Goal: Task Accomplishment & Management: Use online tool/utility

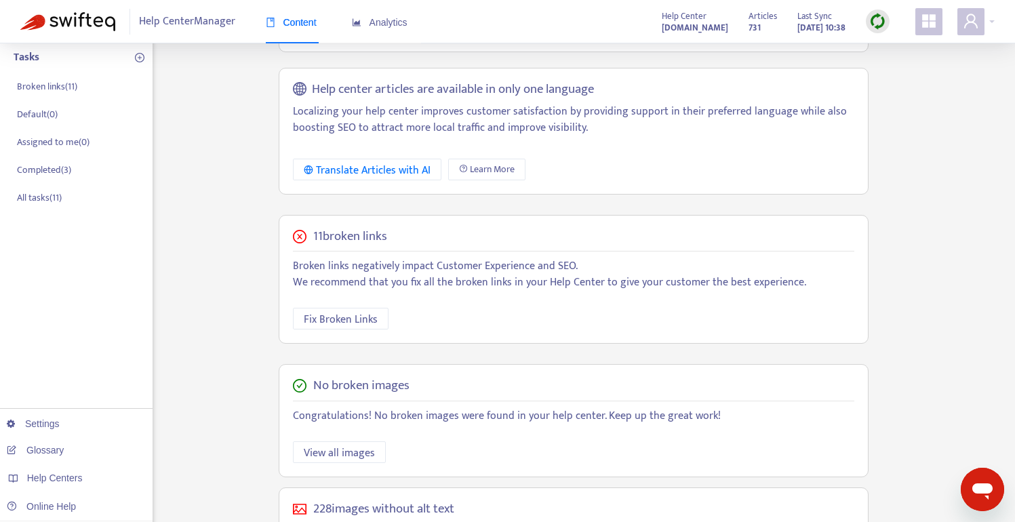
scroll to position [191, 0]
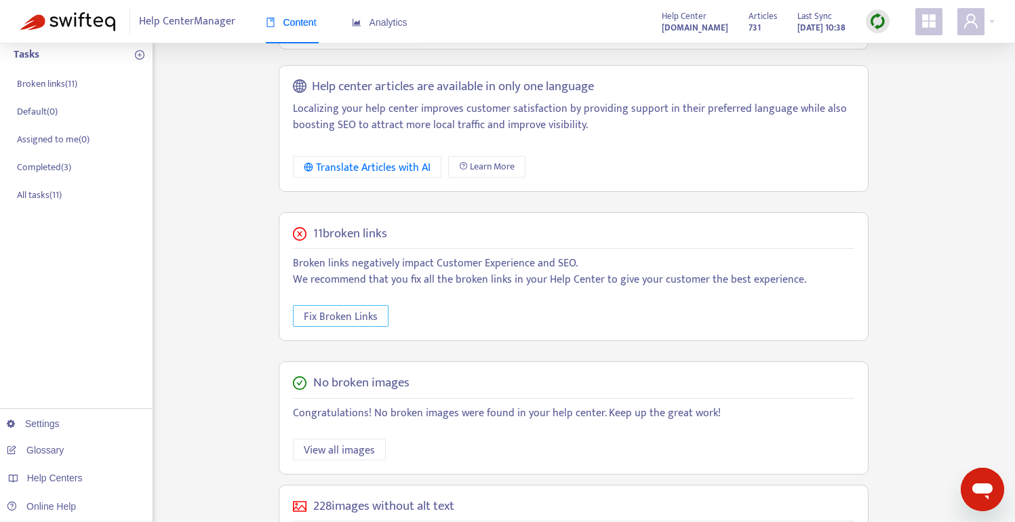
click at [346, 317] on span "Fix Broken Links" at bounding box center [341, 316] width 74 height 17
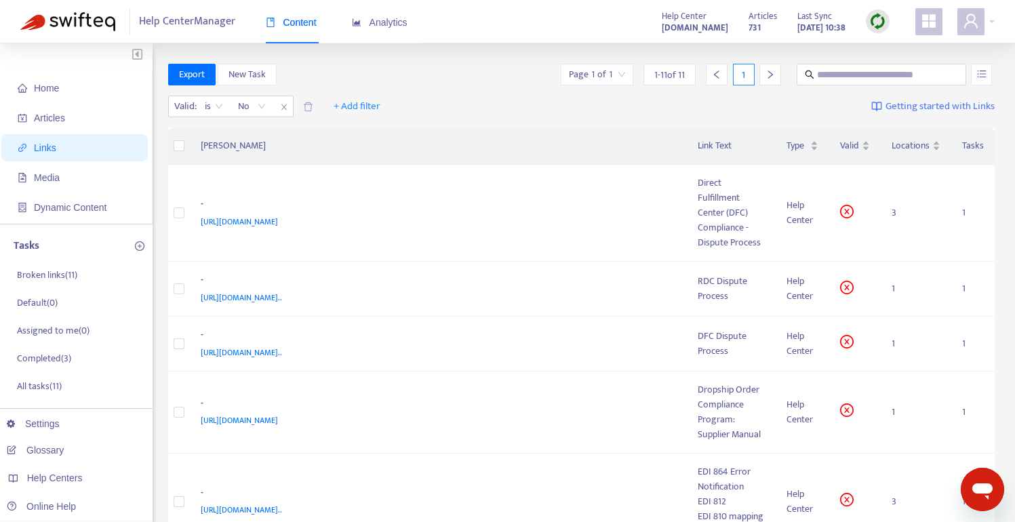
click at [54, 28] on img at bounding box center [67, 21] width 95 height 19
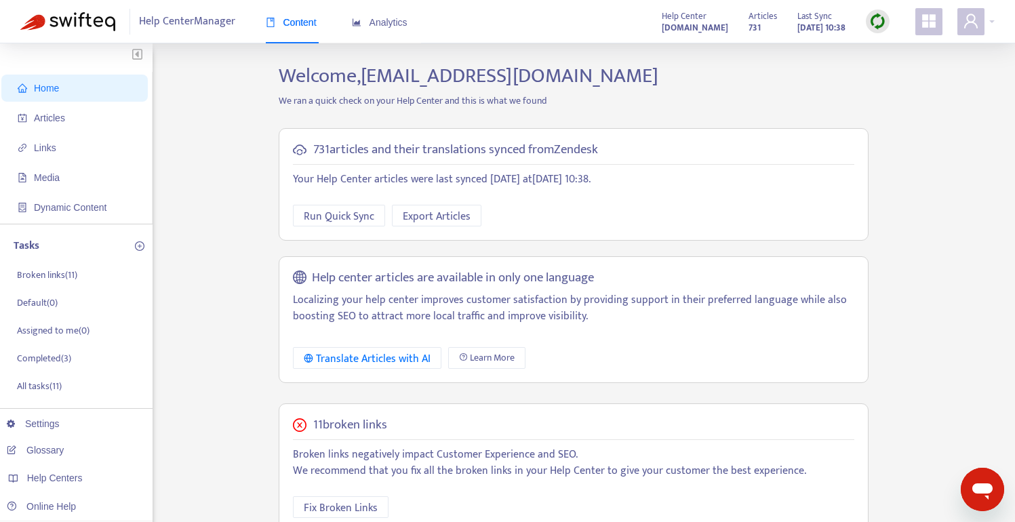
click at [700, 26] on strong "[DOMAIN_NAME]" at bounding box center [695, 27] width 66 height 15
click at [978, 18] on icon "user" at bounding box center [970, 21] width 16 height 16
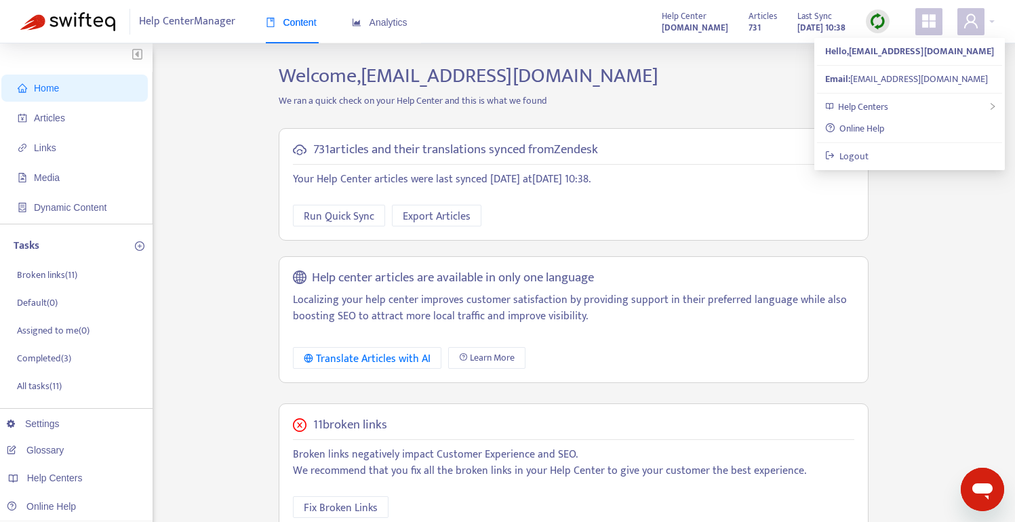
click at [922, 29] on icon "appstore" at bounding box center [928, 21] width 16 height 16
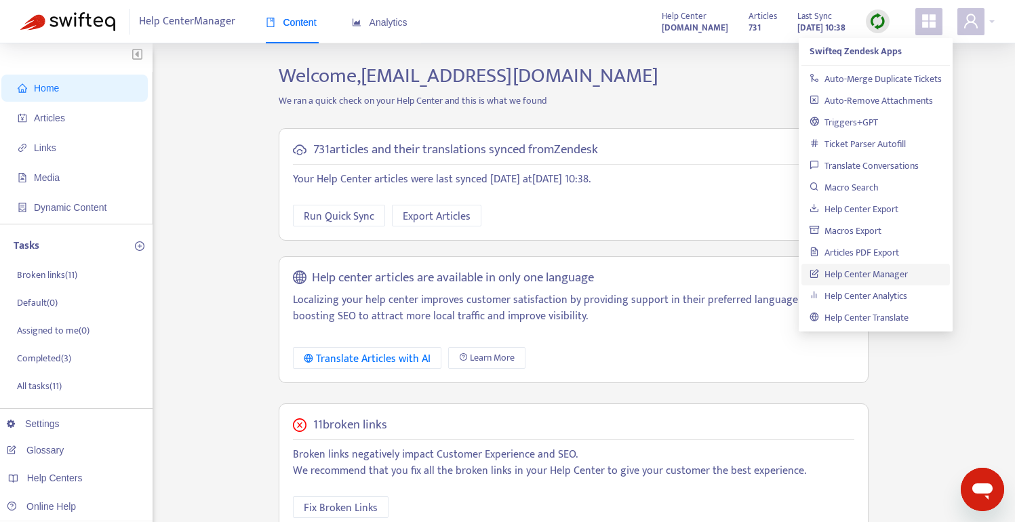
click at [983, 310] on div "Home Articles Links Media Dynamic Content Tasks Broken links ( 11 ) Default ( 0…" at bounding box center [507, 460] width 974 height 793
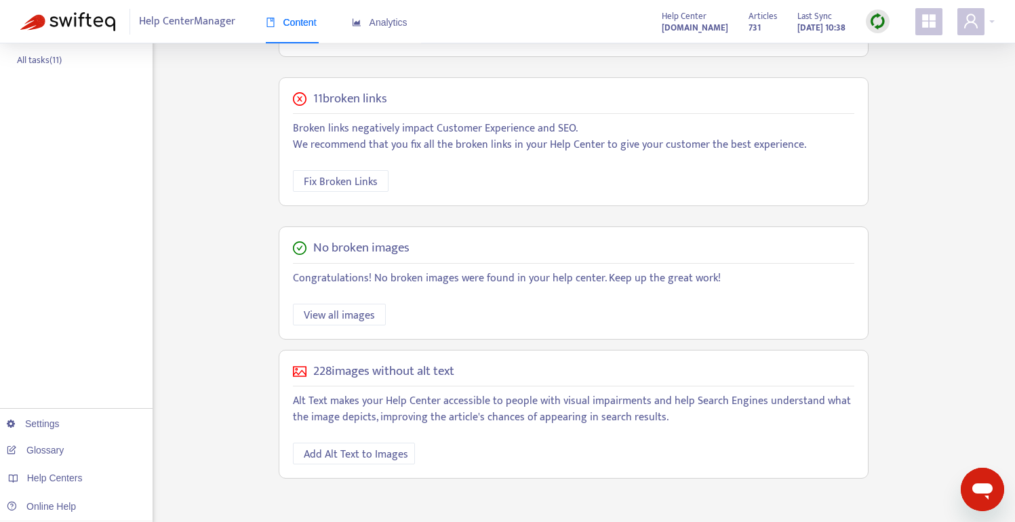
scroll to position [335, 0]
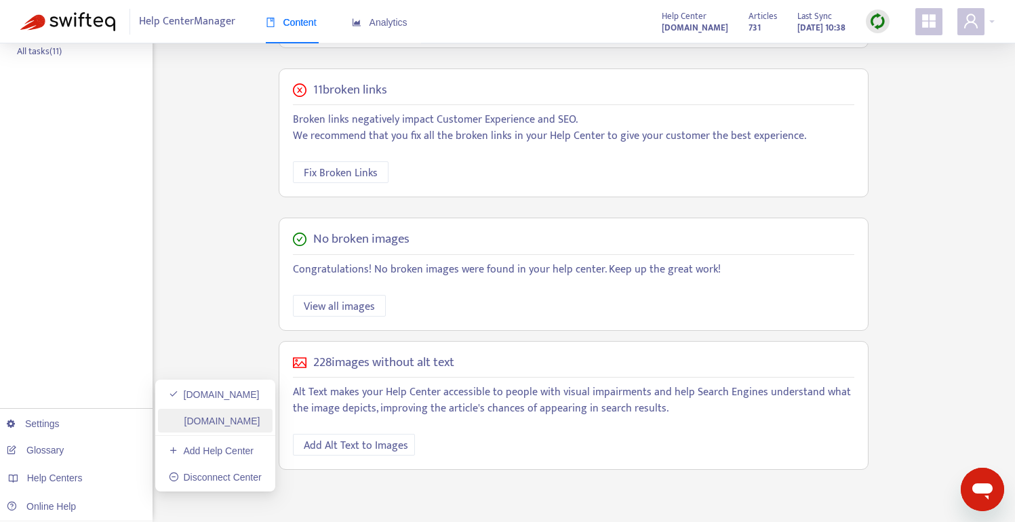
click at [235, 426] on link "[DOMAIN_NAME]" at bounding box center [215, 420] width 92 height 11
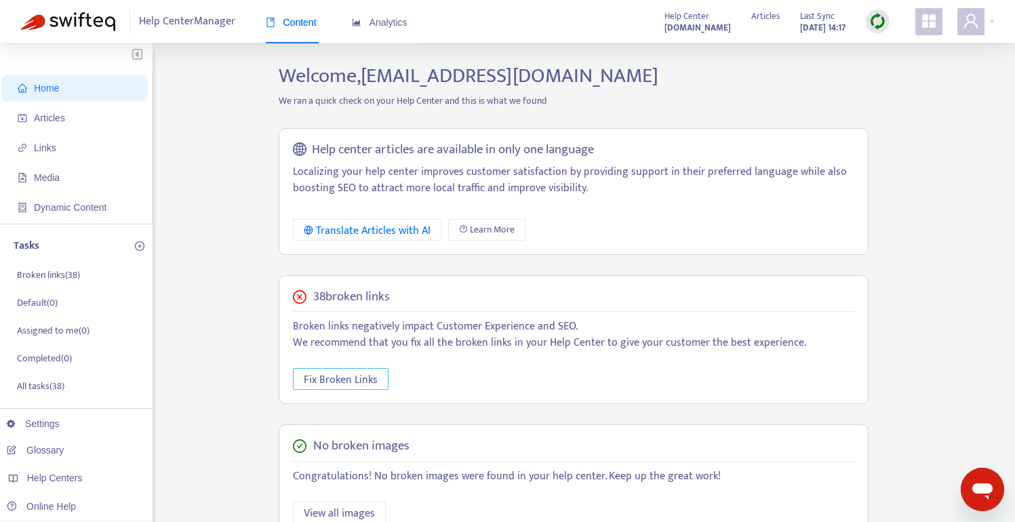
click at [322, 379] on span "Fix Broken Links" at bounding box center [341, 379] width 74 height 17
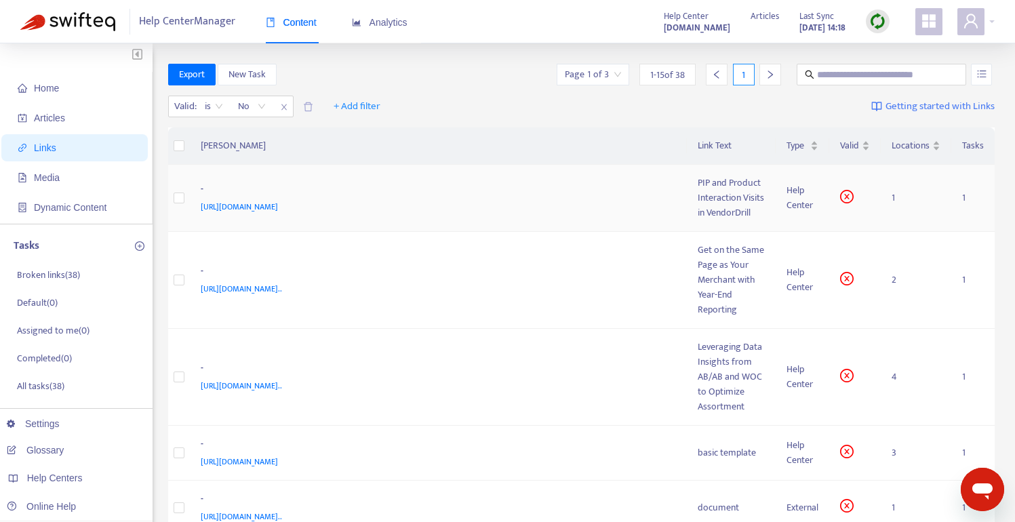
click at [278, 214] on span "[URL][DOMAIN_NAME]" at bounding box center [239, 207] width 77 height 14
click at [893, 213] on td "1" at bounding box center [915, 198] width 70 height 67
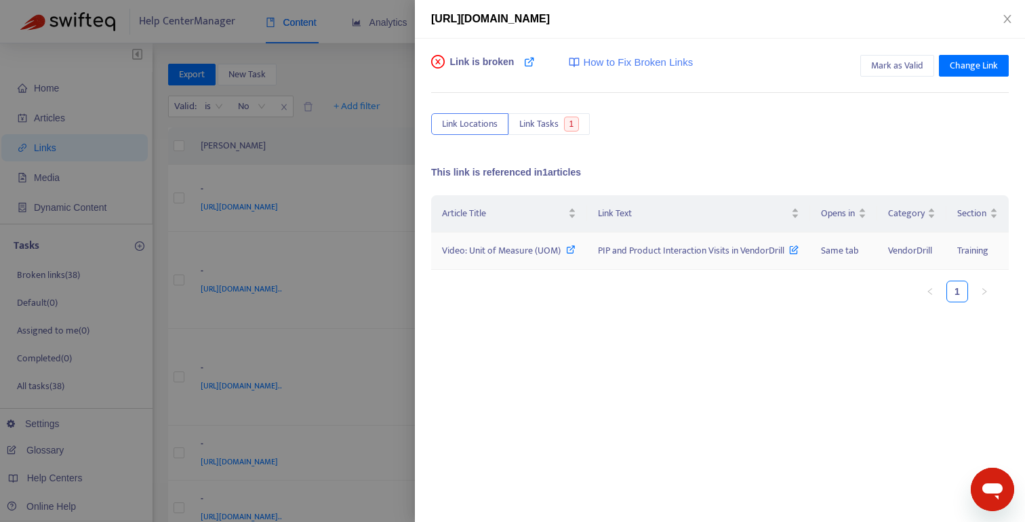
click at [572, 251] on icon at bounding box center [570, 249] width 9 height 9
click at [796, 251] on icon at bounding box center [793, 246] width 9 height 15
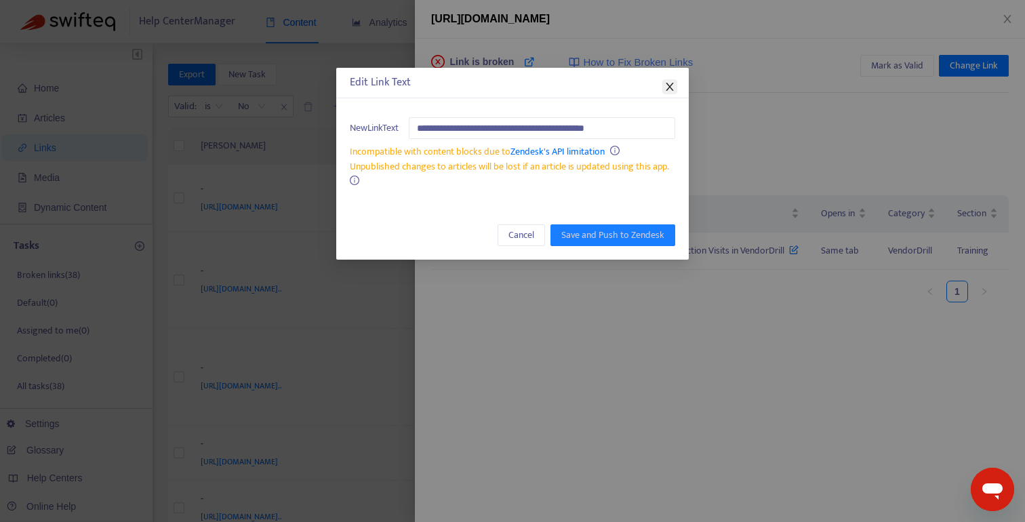
click at [670, 90] on icon "close" at bounding box center [669, 86] width 11 height 11
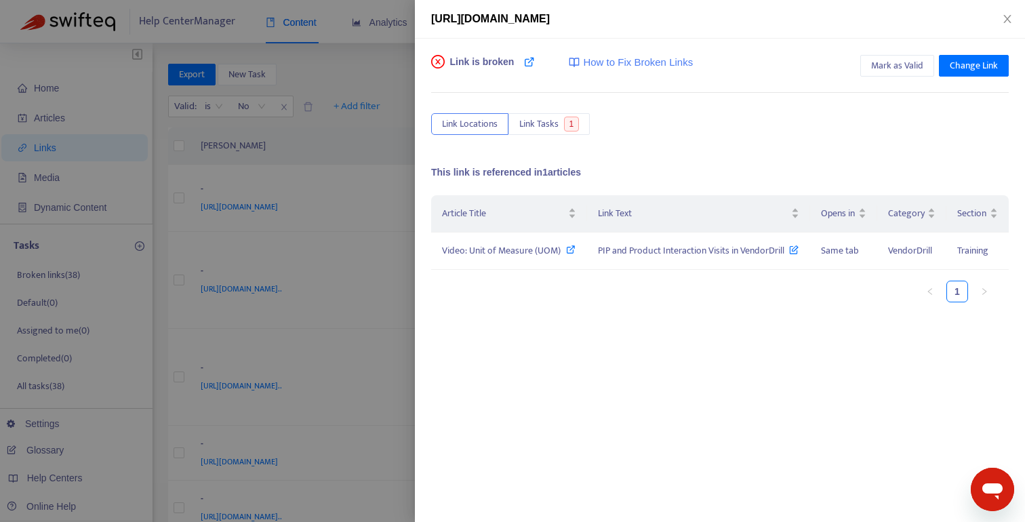
click at [680, 357] on div "Article Title Link Text Opens in Category Section Video: Unit of Measure (UOM) …" at bounding box center [719, 330] width 577 height 271
click at [533, 250] on span "Video: Unit of Measure (UOM)" at bounding box center [501, 251] width 119 height 16
click at [321, 289] on div at bounding box center [512, 261] width 1025 height 522
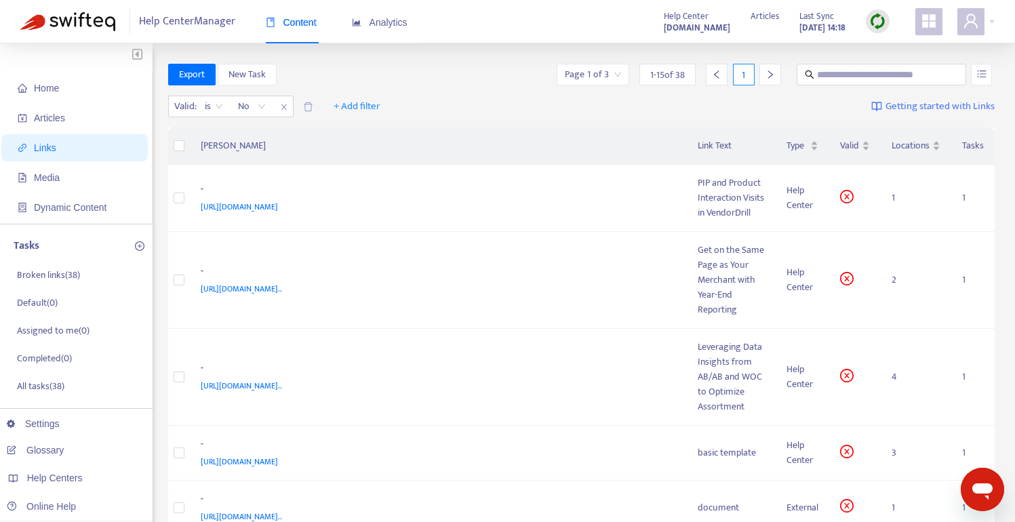
click at [877, 17] on img at bounding box center [877, 21] width 17 height 17
click at [631, 144] on th "[PERSON_NAME]" at bounding box center [438, 145] width 497 height 37
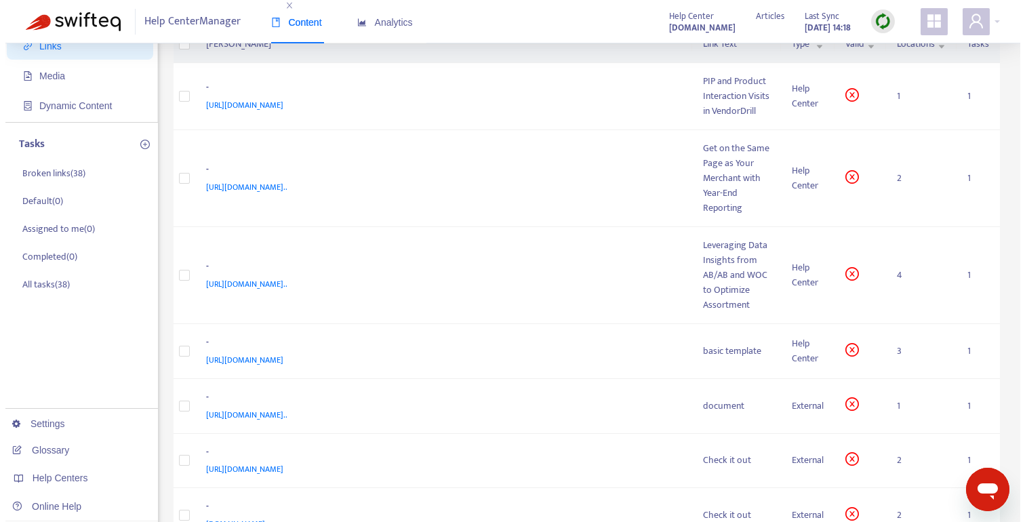
scroll to position [116, 0]
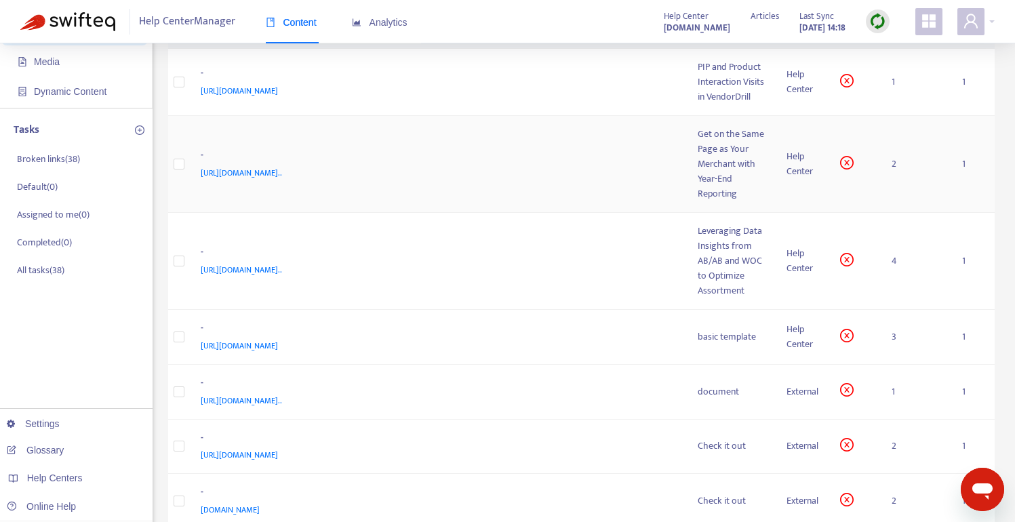
click at [523, 213] on td "- [URL][DOMAIN_NAME].." at bounding box center [438, 164] width 497 height 97
click at [282, 180] on span "[URL][DOMAIN_NAME].." at bounding box center [241, 173] width 81 height 14
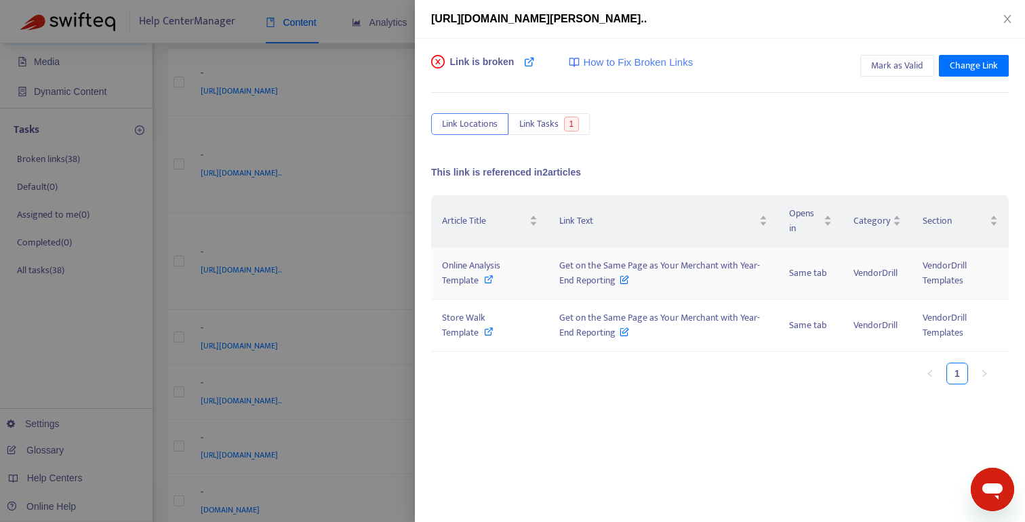
click at [488, 280] on icon at bounding box center [488, 279] width 9 height 9
